Goal: Task Accomplishment & Management: Manage account settings

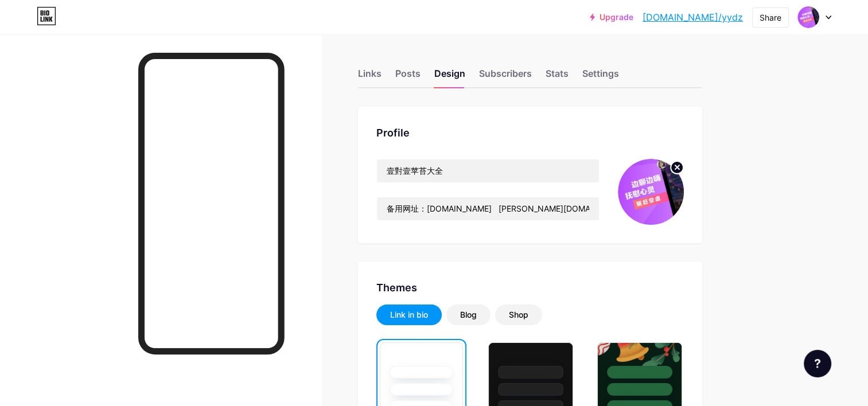
drag, startPoint x: 523, startPoint y: 123, endPoint x: 510, endPoint y: 142, distance: 22.8
click at [523, 123] on div "Profile 壹對壹苹苔大全 备用网址：[DOMAIN_NAME] [PERSON_NAME][DOMAIN_NAME]　　　　　　　　　建议收藏此网站！防…" at bounding box center [530, 175] width 344 height 137
drag, startPoint x: 469, startPoint y: 208, endPoint x: 477, endPoint y: 208, distance: 8.1
click at [477, 208] on input "备用网址：[DOMAIN_NAME] [PERSON_NAME][DOMAIN_NAME]　　　　　　　　　建议收藏此网站！防止迷路！" at bounding box center [488, 208] width 222 height 23
paste input "text"
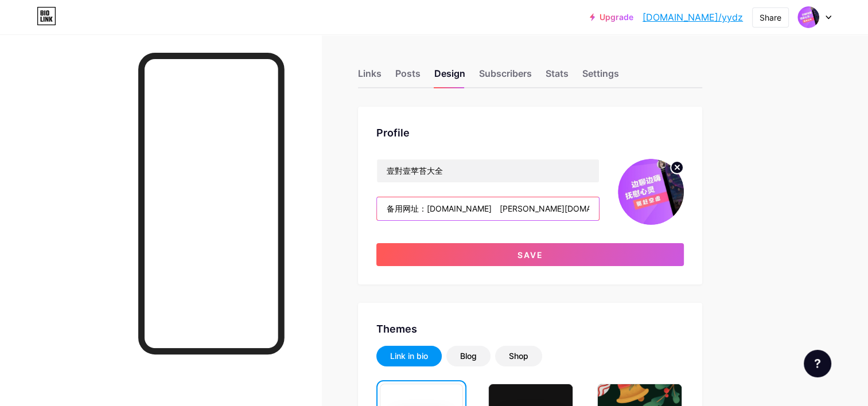
paste input "text"
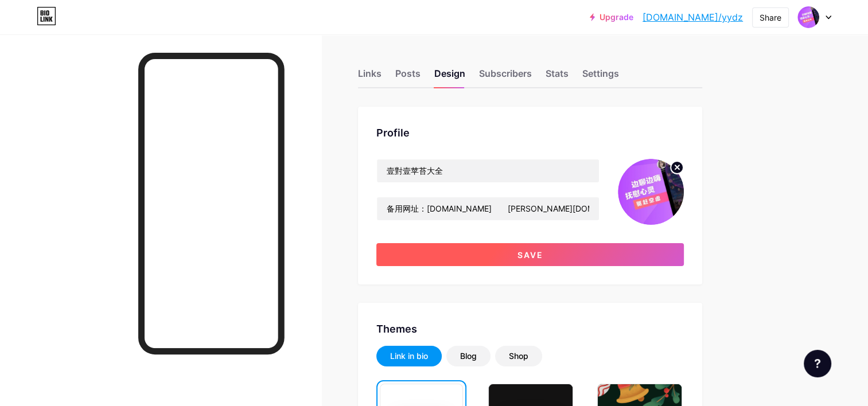
click at [519, 255] on span "Save" at bounding box center [531, 255] width 26 height 10
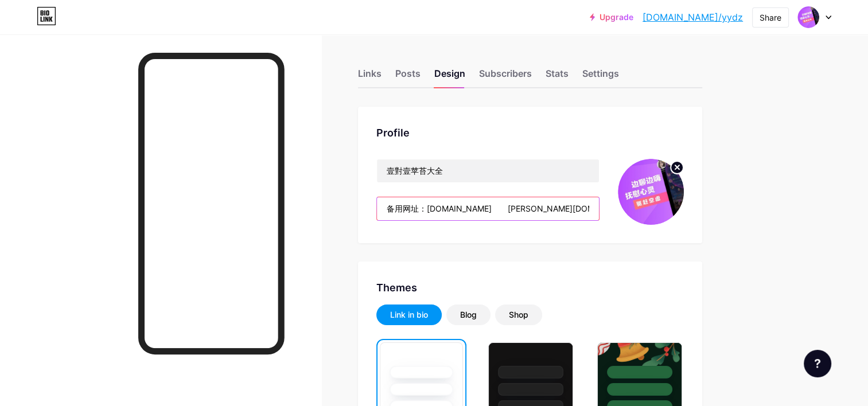
drag, startPoint x: 387, startPoint y: 209, endPoint x: 444, endPoint y: 220, distance: 57.4
click at [485, 210] on input "备用网址：[DOMAIN_NAME]　　[PERSON_NAME][DOMAIN_NAME]　　　　　　　　　建议收藏此网站！防止迷路！" at bounding box center [488, 208] width 222 height 23
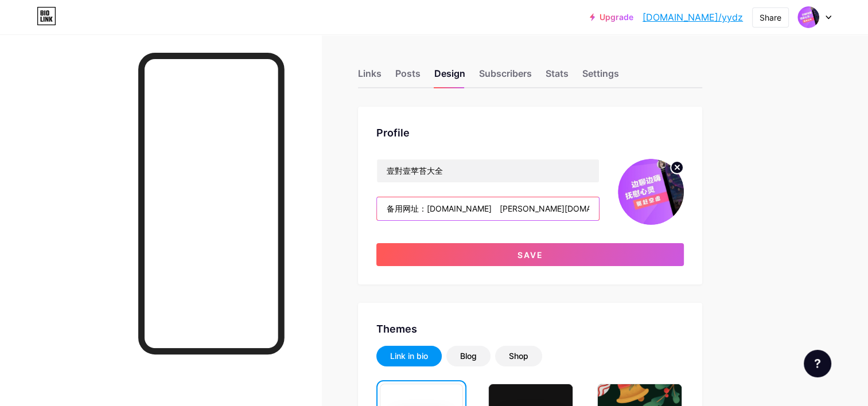
click at [581, 206] on input "备用网址：[DOMAIN_NAME]　[PERSON_NAME][DOMAIN_NAME]　　　　　　　　　建议收藏此网站！防止迷路！" at bounding box center [488, 208] width 222 height 23
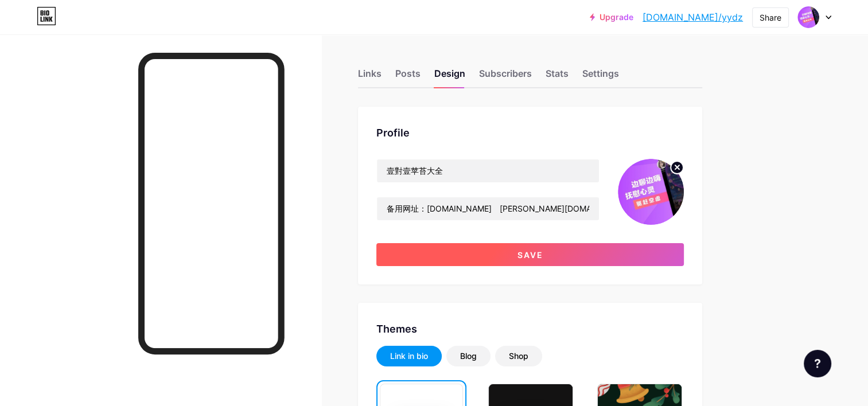
click at [522, 255] on span "Save" at bounding box center [531, 255] width 26 height 10
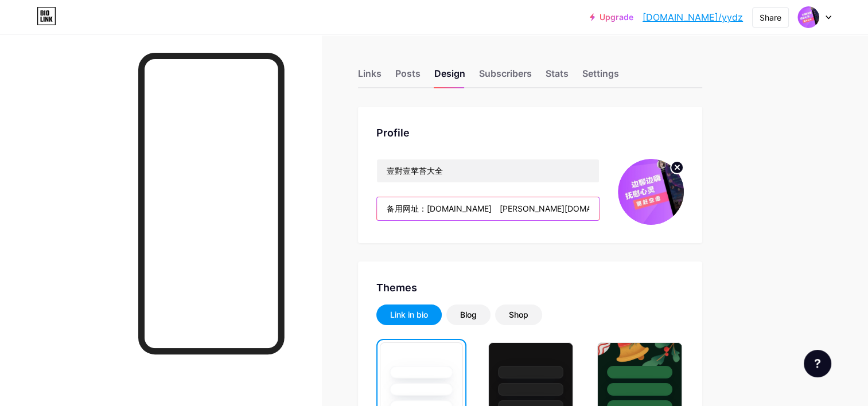
click at [473, 208] on input "备用网址：[DOMAIN_NAME]　[PERSON_NAME][DOMAIN_NAME]　　　　　　　建议收藏此网站！防止迷路！" at bounding box center [488, 208] width 222 height 23
click at [468, 210] on input "备用网址：[DOMAIN_NAME]　[PERSON_NAME][DOMAIN_NAME]　　　　　　　建议收藏此网站！防止迷路！" at bounding box center [488, 208] width 222 height 23
click at [471, 210] on input "备用网址：[DOMAIN_NAME]　[PERSON_NAME][DOMAIN_NAME]　　　　　　　建议收藏此网站！防止迷路！" at bounding box center [488, 208] width 222 height 23
click at [474, 211] on input "备用网址：[DOMAIN_NAME]　[PERSON_NAME][DOMAIN_NAME]　　　　　　　建议收藏此网站！防止迷路！" at bounding box center [488, 208] width 222 height 23
drag, startPoint x: 469, startPoint y: 209, endPoint x: 478, endPoint y: 207, distance: 8.8
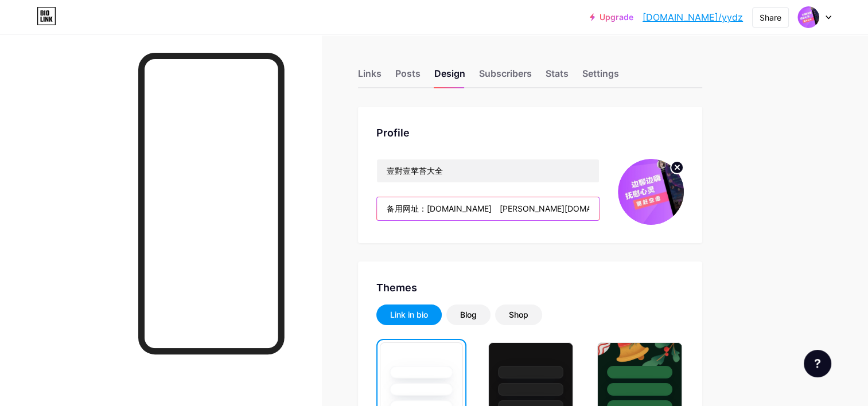
click at [478, 207] on input "备用网址：[DOMAIN_NAME]　[PERSON_NAME][DOMAIN_NAME]　　　　　　　建议收藏此网站！防止迷路！" at bounding box center [488, 208] width 222 height 23
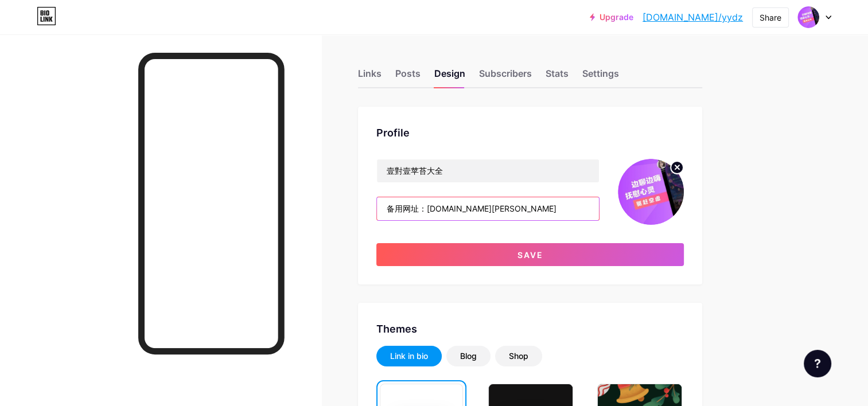
click at [510, 207] on input "备用网址：[DOMAIN_NAME][PERSON_NAME]　　　　　　　建议收藏此网站！防止迷路！" at bounding box center [488, 208] width 222 height 23
click at [468, 207] on input "备用网址：[DOMAIN_NAME][PERSON_NAME]　　　　　　　建议收藏此网站！防止迷路！" at bounding box center [488, 208] width 222 height 23
paste input "text"
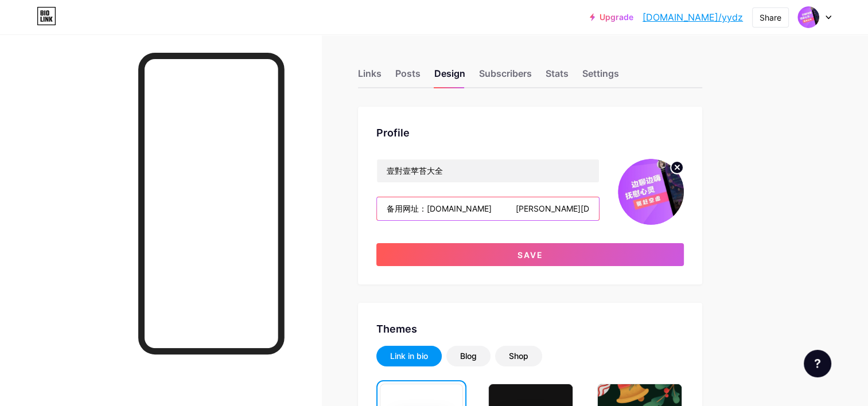
paste input "text"
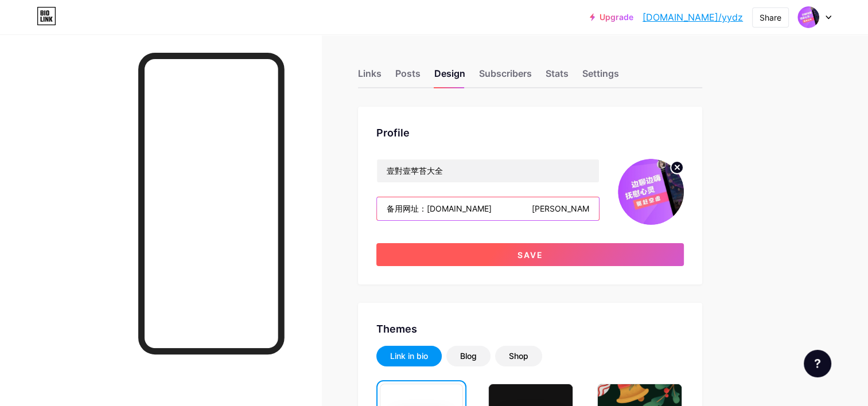
type input "备用网址：[DOMAIN_NAME]　　　　　[PERSON_NAME][DOMAIN_NAME]　　　　　　　建议收藏此网站！防止迷路！"
click at [514, 258] on button "Save" at bounding box center [531, 254] width 308 height 23
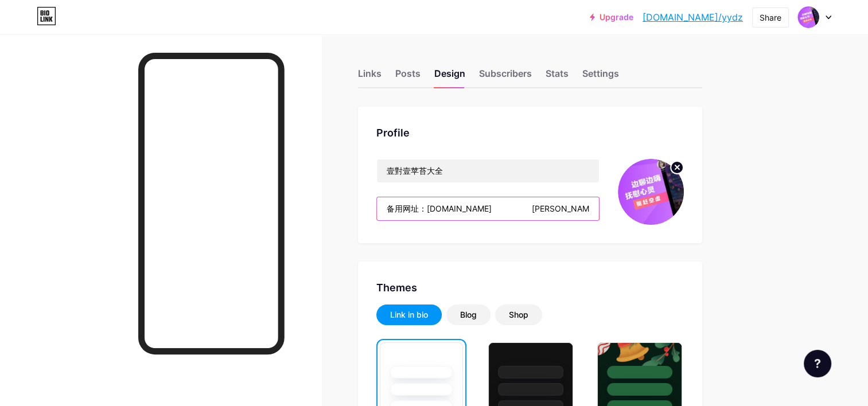
drag, startPoint x: 468, startPoint y: 208, endPoint x: 507, endPoint y: 212, distance: 39.3
click at [507, 212] on input "备用网址：[DOMAIN_NAME]　　　　　[PERSON_NAME][DOMAIN_NAME]　　　　　　　建议收藏此网站！防止迷路！" at bounding box center [488, 208] width 222 height 23
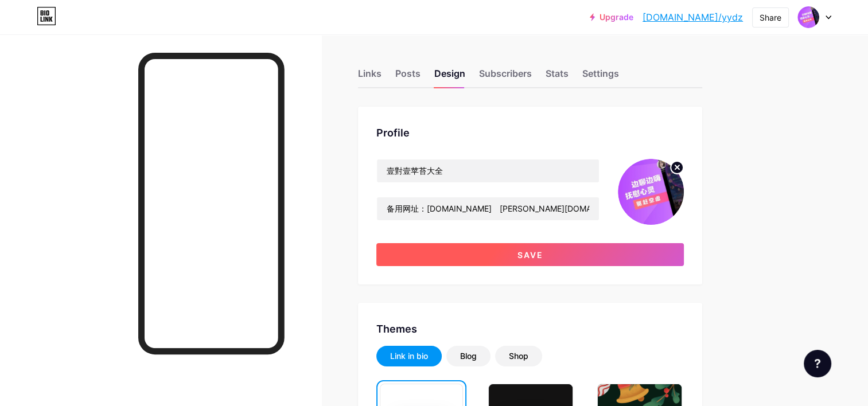
click at [496, 260] on button "Save" at bounding box center [531, 254] width 308 height 23
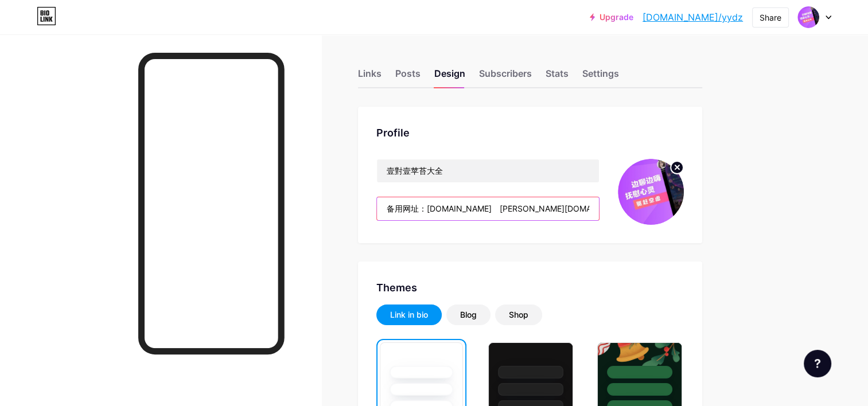
drag, startPoint x: 389, startPoint y: 205, endPoint x: 364, endPoint y: 208, distance: 24.8
click at [364, 208] on div "Profile 壹對壹苹苔大全 备用网址：无检测.love　哈喽.love　　　　　　　建议收藏此网站！防止迷路！" at bounding box center [530, 175] width 344 height 137
drag, startPoint x: 426, startPoint y: 210, endPoint x: 420, endPoint y: 211, distance: 6.5
click at [420, 211] on input "备用网址：[DOMAIN_NAME]　[PERSON_NAME][DOMAIN_NAME]　　　　　　　建议收藏此网站！防止迷路！" at bounding box center [488, 208] width 222 height 23
click at [431, 214] on input "备用网址：[DOMAIN_NAME]　[PERSON_NAME][DOMAIN_NAME]　　　　　　　建议收藏此网站！防止迷路！" at bounding box center [488, 208] width 222 height 23
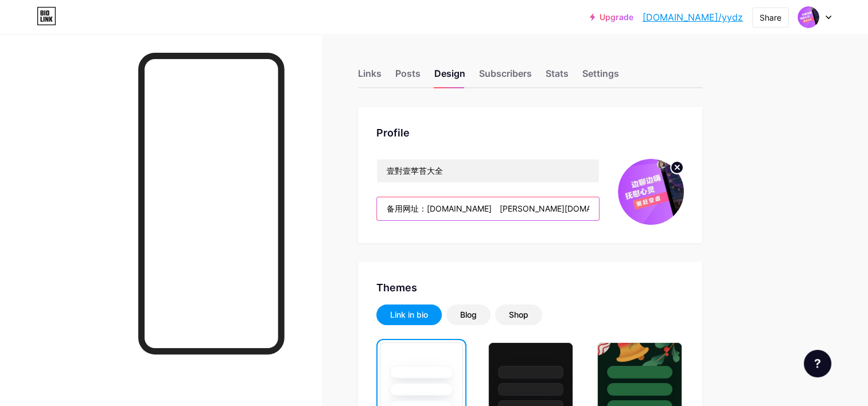
click at [421, 209] on input "备用网址：[DOMAIN_NAME]　[PERSON_NAME][DOMAIN_NAME]　　　　　　　建议收藏此网站！防止迷路！" at bounding box center [488, 208] width 222 height 23
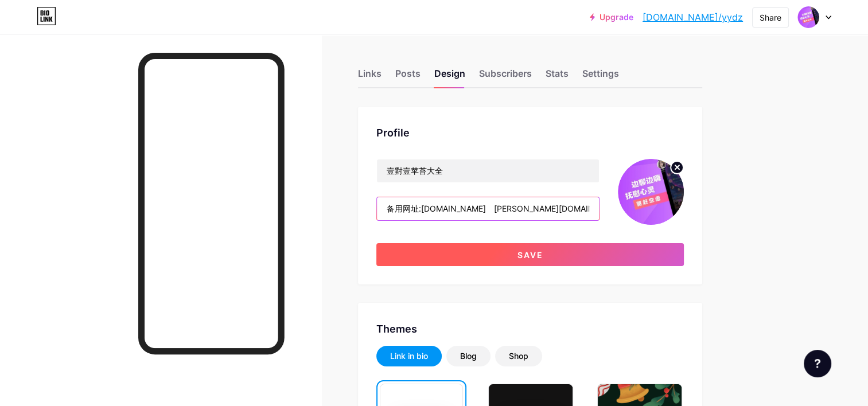
type input "备用网址:无检测.love　哈喽.love　　　　　　　建议收藏此网站！防止迷路！"
click at [499, 259] on button "Save" at bounding box center [531, 254] width 308 height 23
